Goal: Register for event/course

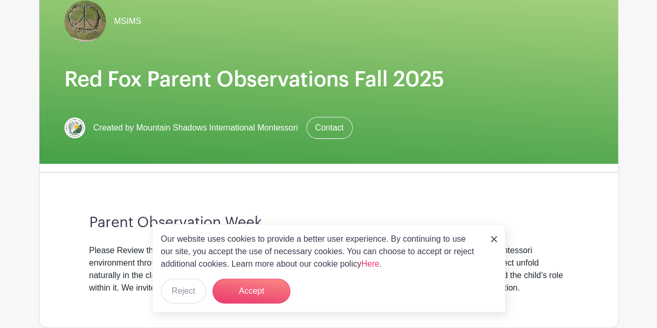
scroll to position [170, 0]
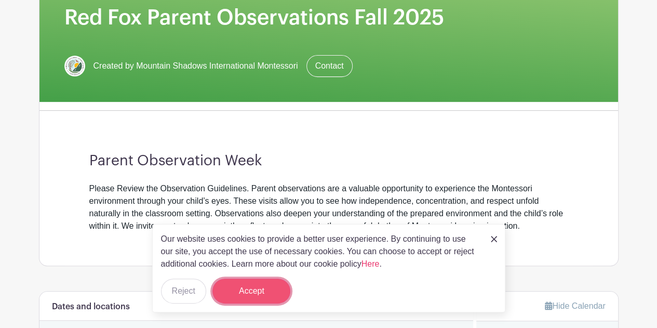
click at [251, 288] on button "Accept" at bounding box center [251, 290] width 78 height 25
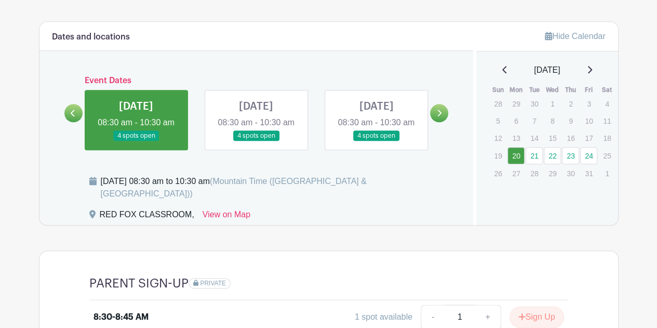
scroll to position [442, 0]
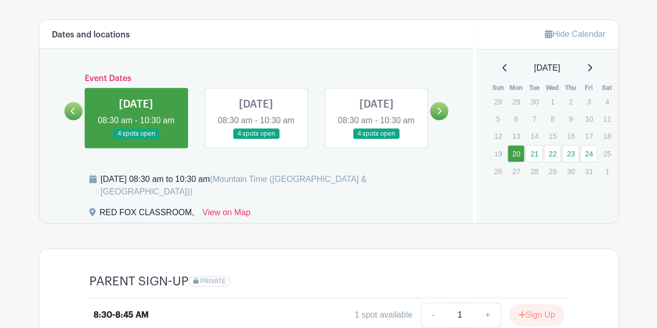
click at [256, 139] on link at bounding box center [256, 139] width 0 height 0
click at [438, 115] on icon at bounding box center [439, 111] width 5 height 8
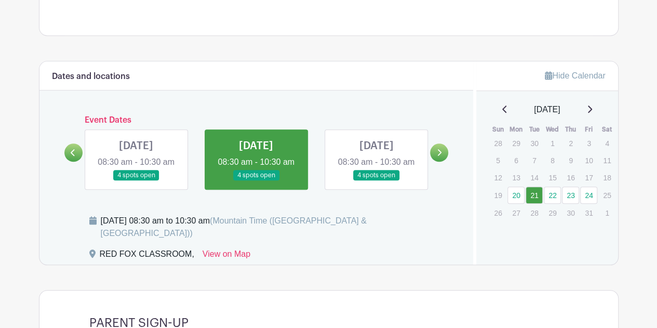
scroll to position [399, 0]
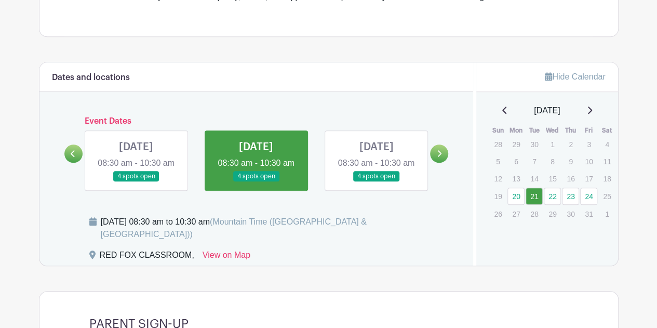
click at [376, 182] on link at bounding box center [376, 182] width 0 height 0
click at [442, 157] on icon at bounding box center [439, 154] width 5 height 8
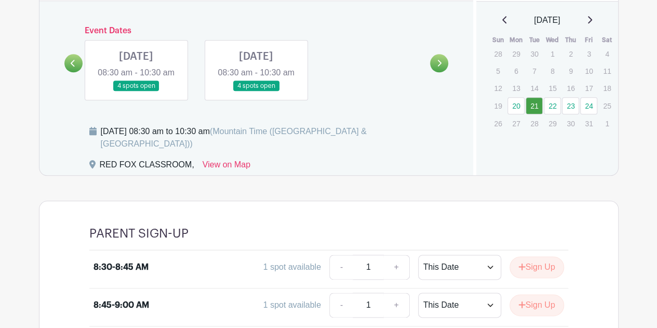
scroll to position [490, 0]
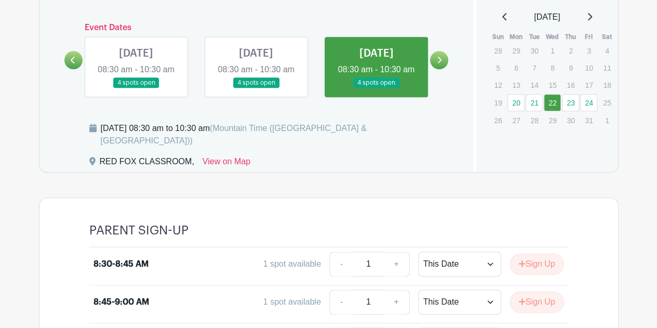
scroll to position [493, 0]
click at [376, 88] on link at bounding box center [376, 88] width 0 height 0
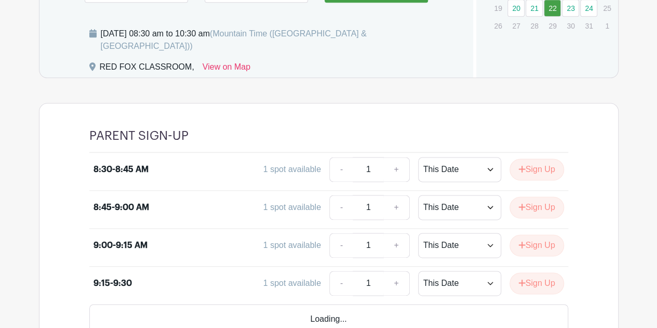
scroll to position [588, 0]
click at [533, 247] on button "Sign Up" at bounding box center [537, 245] width 55 height 22
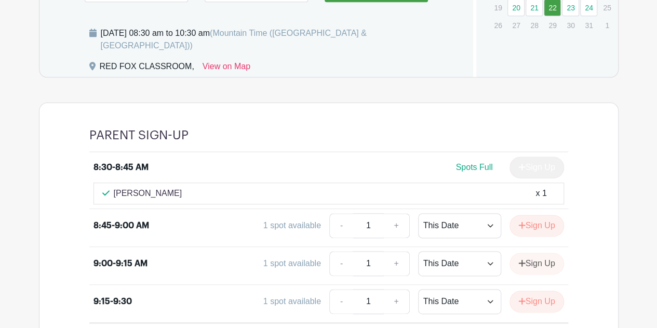
scroll to position [624, 0]
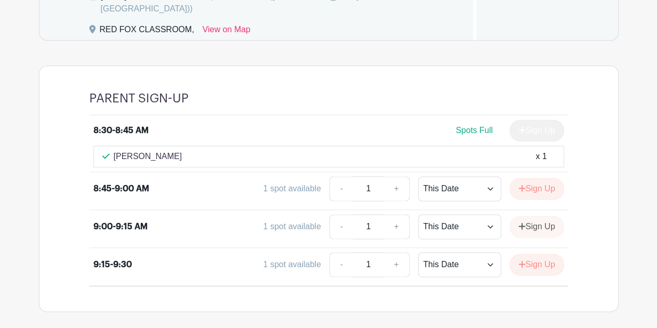
click at [541, 226] on div "Sign Up" at bounding box center [532, 227] width 63 height 22
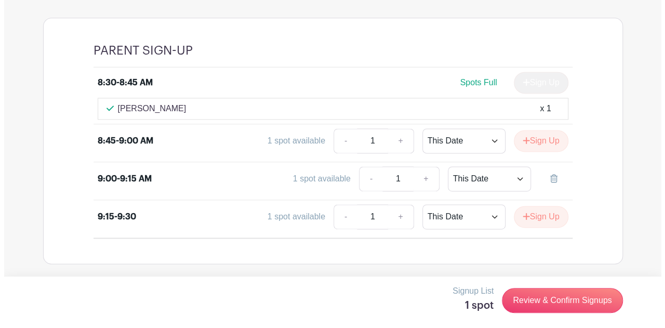
scroll to position [673, 0]
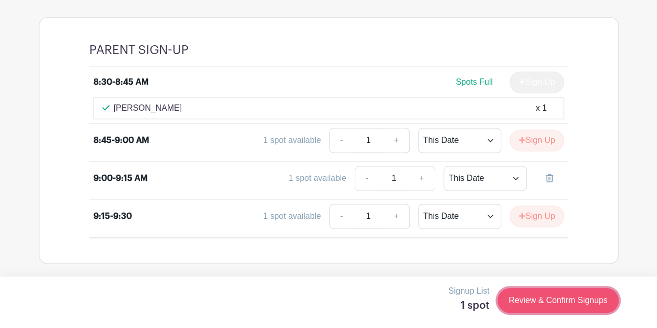
click at [565, 305] on link "Review & Confirm Signups" at bounding box center [558, 300] width 121 height 25
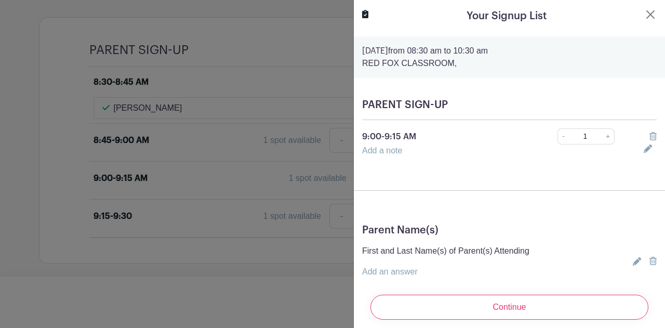
click at [443, 249] on p "First and Last Name(s) of Parent(s) Attending" at bounding box center [445, 251] width 167 height 12
click at [391, 271] on link "Add an answer" at bounding box center [390, 271] width 56 height 9
drag, startPoint x: 391, startPoint y: 271, endPoint x: 399, endPoint y: 269, distance: 8.7
click at [399, 269] on input "text" at bounding box center [445, 277] width 167 height 25
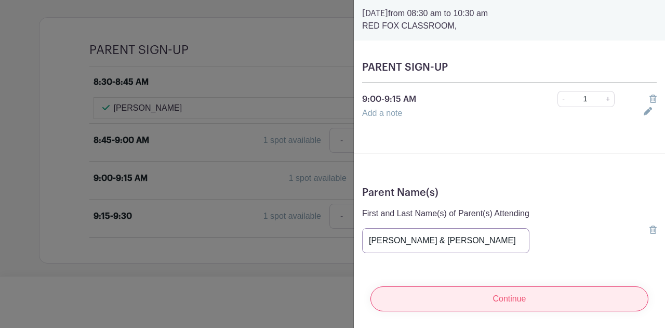
type input "[PERSON_NAME] & [PERSON_NAME]"
click at [436, 287] on input "Continue" at bounding box center [509, 298] width 278 height 25
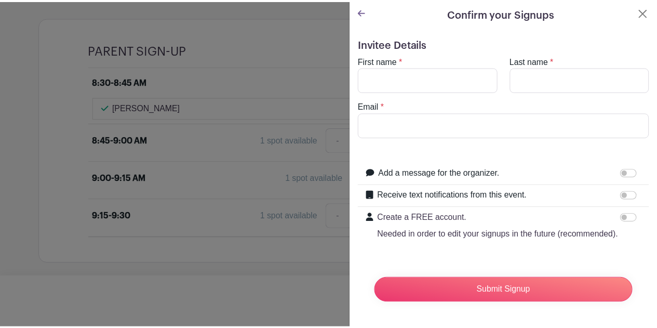
scroll to position [9, 0]
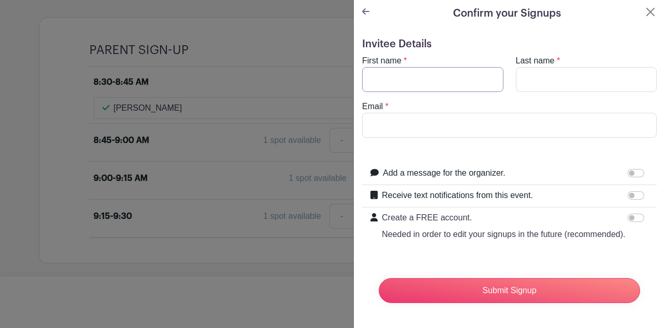
click at [408, 75] on input "First name" at bounding box center [432, 79] width 141 height 25
type input "[PERSON_NAME]"
type input "[EMAIL_ADDRESS][DOMAIN_NAME]"
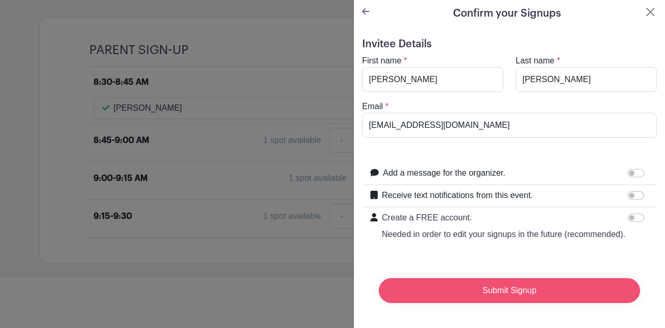
click at [499, 299] on input "Submit Signup" at bounding box center [509, 290] width 261 height 25
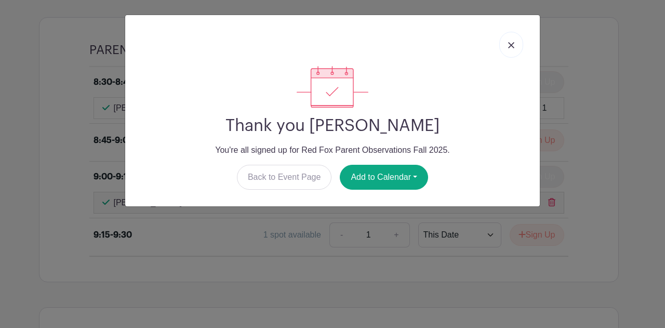
click at [515, 43] on link at bounding box center [511, 45] width 24 height 26
